Goal: Find specific page/section: Find specific page/section

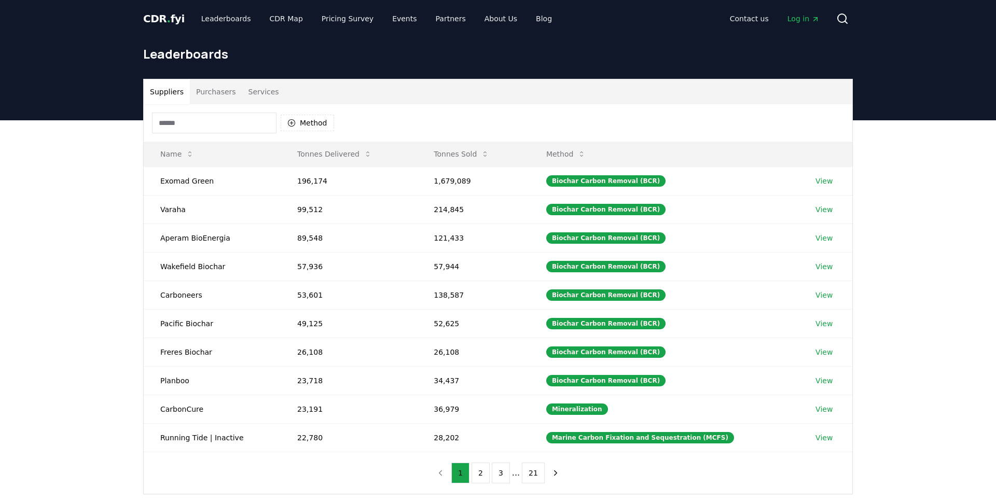
click at [184, 93] on button "Suppliers" at bounding box center [167, 91] width 46 height 25
click at [194, 113] on input at bounding box center [214, 123] width 125 height 21
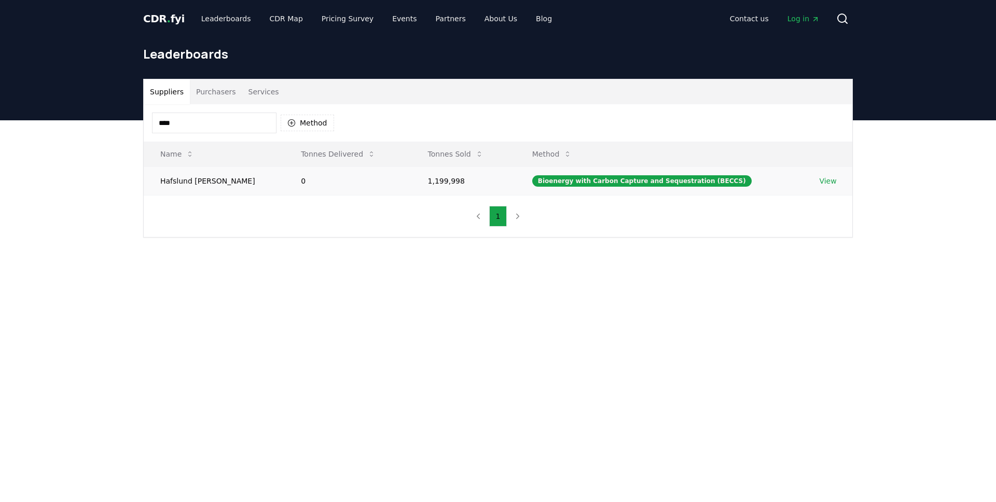
type input "****"
click at [826, 181] on link "View" at bounding box center [827, 181] width 17 height 10
